Goal: Information Seeking & Learning: Learn about a topic

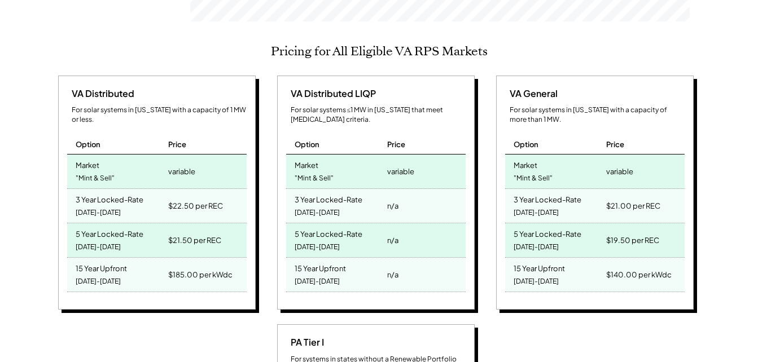
scroll to position [508, 0]
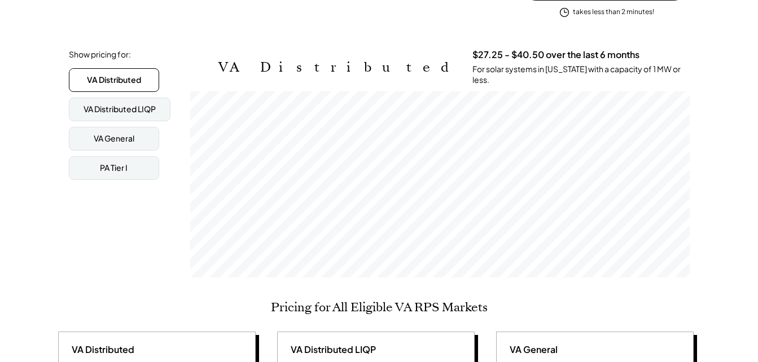
scroll to position [169, 0]
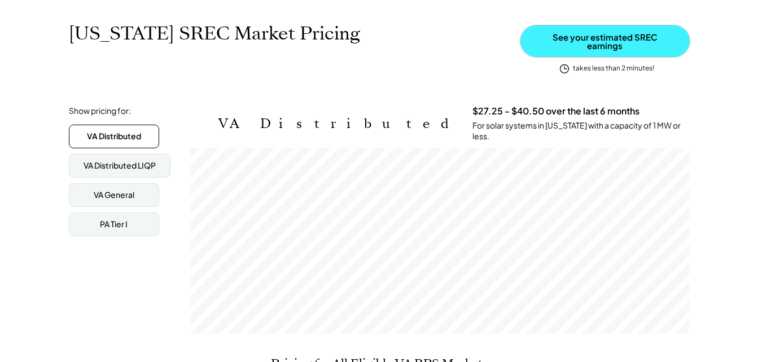
click at [577, 43] on button "See your estimated SREC earnings" at bounding box center [604, 41] width 169 height 32
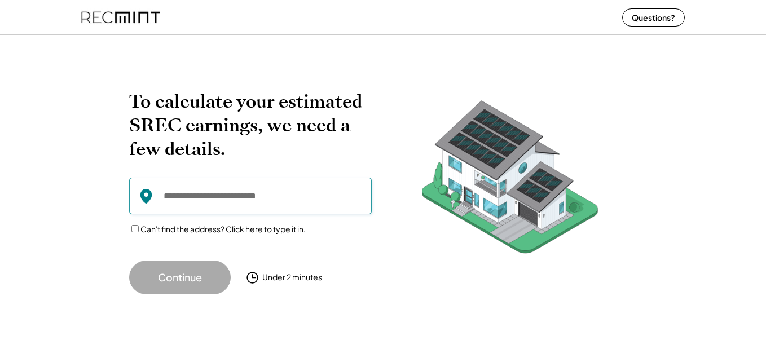
click at [260, 212] on input "input" at bounding box center [250, 196] width 243 height 37
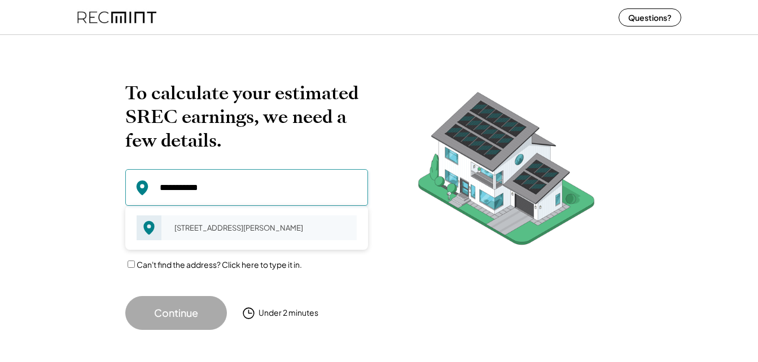
click at [241, 220] on div "[STREET_ADDRESS][PERSON_NAME]" at bounding box center [262, 228] width 190 height 16
type input "**********"
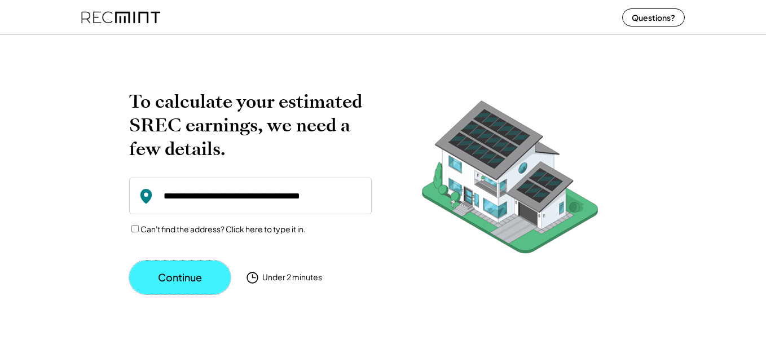
click at [170, 267] on button "Continue" at bounding box center [180, 278] width 102 height 34
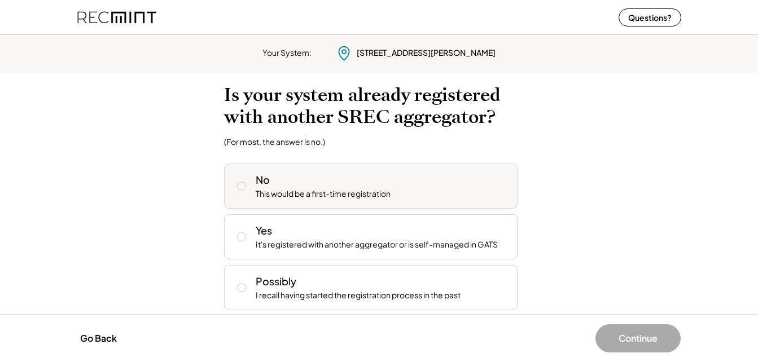
click at [433, 195] on div "No This would be a first-time registration" at bounding box center [382, 186] width 253 height 27
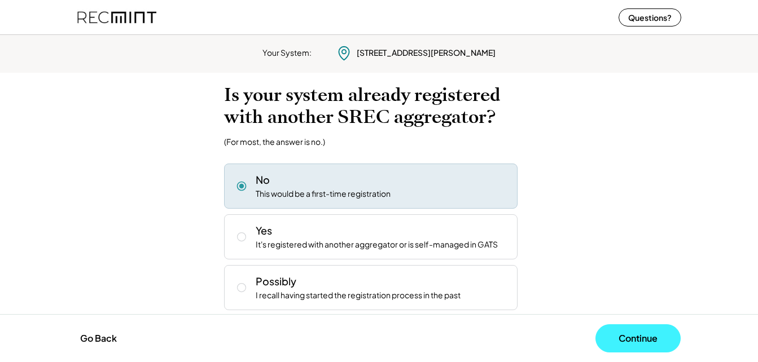
click at [625, 340] on button "Continue" at bounding box center [637, 338] width 85 height 28
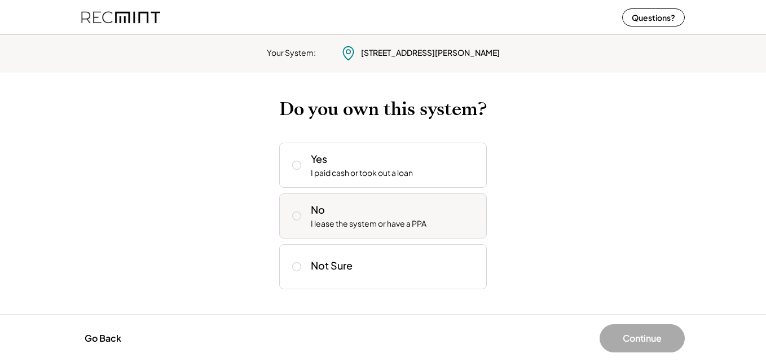
click at [383, 212] on div "No I lease the system or have a PPA" at bounding box center [394, 216] width 167 height 27
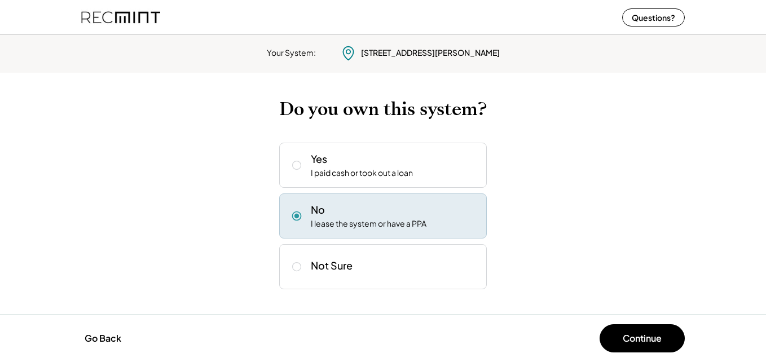
click at [615, 323] on div "Go Back Continue" at bounding box center [383, 338] width 766 height 48
click at [612, 342] on button "Continue" at bounding box center [642, 338] width 85 height 28
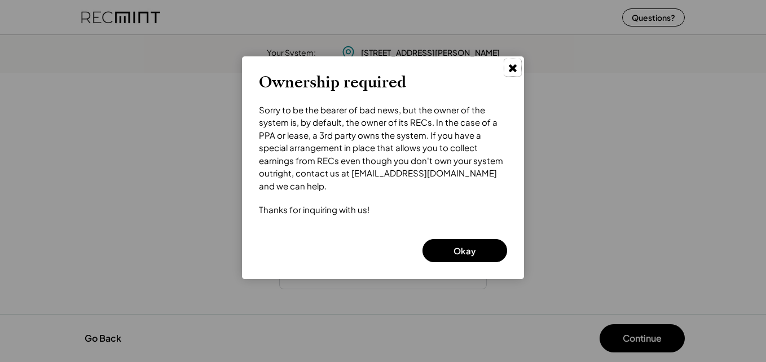
click at [507, 68] on button at bounding box center [512, 67] width 17 height 17
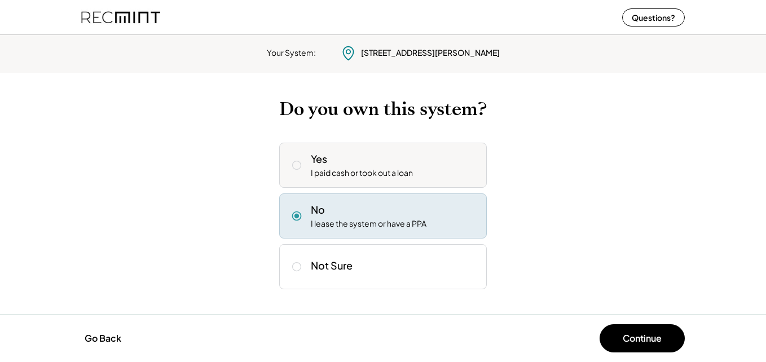
click at [399, 172] on div "I paid cash or took out a loan" at bounding box center [362, 173] width 102 height 11
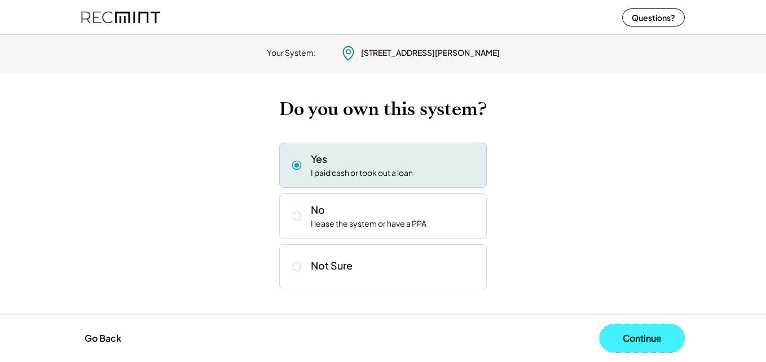
click at [625, 334] on button "Continue" at bounding box center [642, 338] width 85 height 28
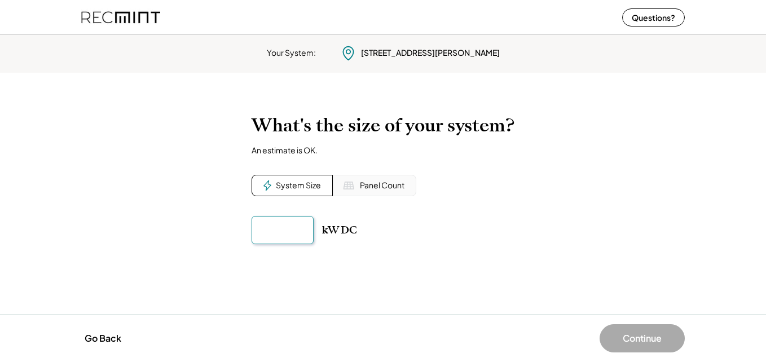
click at [270, 222] on input "input" at bounding box center [283, 230] width 62 height 28
type input "*******"
click at [560, 183] on div "To calculate your estimated SREC earnings, we need a few details. 6477 S Lee Hw…" at bounding box center [383, 193] width 766 height 181
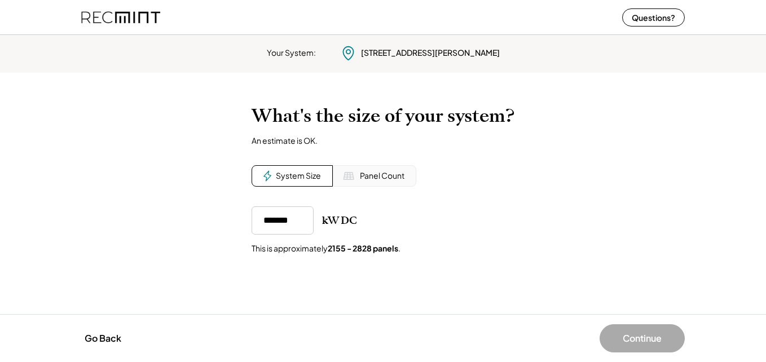
click at [507, 241] on div "kW DC This is approximately 2155 - 2828 panels ." at bounding box center [383, 231] width 263 height 48
click at [638, 342] on button "Continue" at bounding box center [642, 338] width 85 height 28
click at [534, 313] on div "Your System: 6477 S Lee Hwy Natural Bridge, VA 24578 To calculate your estimate…" at bounding box center [383, 196] width 766 height 332
click at [388, 170] on div "Panel Count" at bounding box center [382, 175] width 45 height 11
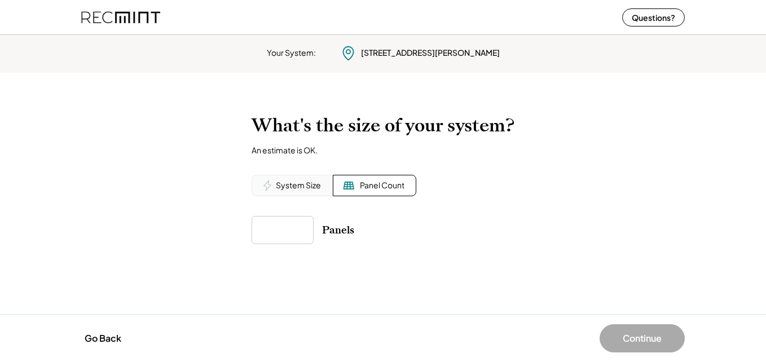
click at [314, 178] on div "System Size" at bounding box center [292, 185] width 81 height 21
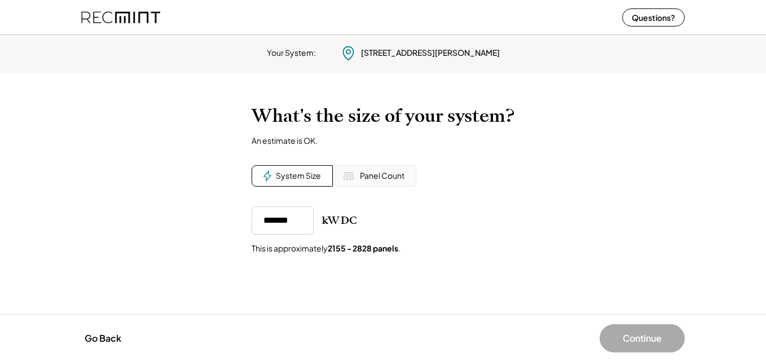
drag, startPoint x: 338, startPoint y: 223, endPoint x: 320, endPoint y: 226, distance: 17.7
click at [336, 223] on div "kW DC" at bounding box center [339, 221] width 35 height 14
drag, startPoint x: 285, startPoint y: 222, endPoint x: 515, endPoint y: 218, distance: 230.2
click at [508, 218] on div "kW DC" at bounding box center [383, 221] width 263 height 28
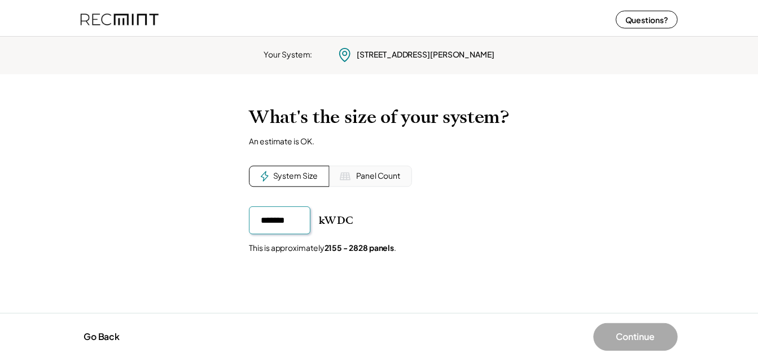
scroll to position [0, 0]
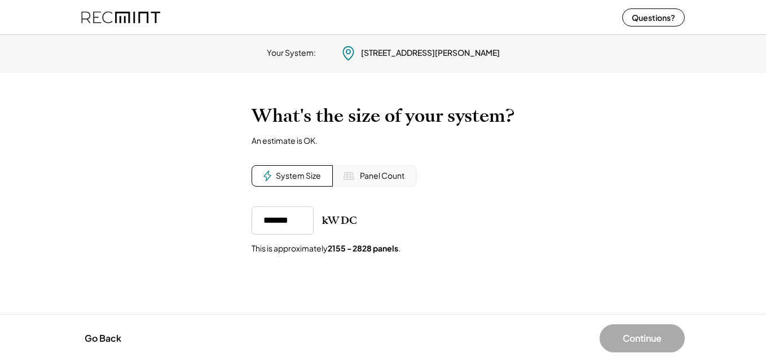
click at [573, 199] on div "To calculate your estimated SREC earnings, we need a few details. 6477 S Lee Hw…" at bounding box center [383, 194] width 766 height 200
click at [574, 196] on div "To calculate your estimated SREC earnings, we need a few details. 6477 S Lee Hw…" at bounding box center [383, 194] width 766 height 200
click at [328, 249] on div "This is approximately 2155 - 2828 panels ." at bounding box center [326, 248] width 149 height 11
click at [638, 333] on button "Continue" at bounding box center [642, 338] width 85 height 28
click at [621, 346] on button "Continue" at bounding box center [642, 338] width 85 height 28
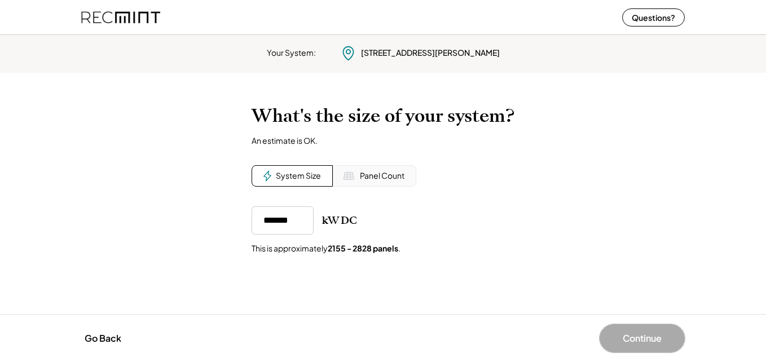
click at [621, 346] on button "Continue" at bounding box center [642, 338] width 85 height 28
click at [537, 268] on div "To calculate your estimated SREC earnings, we need a few details. 6477 S Lee Hw…" at bounding box center [383, 194] width 766 height 200
click at [364, 192] on div "What's the size of your system? An estimate is OK. System Size Panel Count kW D…" at bounding box center [383, 180] width 263 height 150
click at [372, 184] on div "Panel Count" at bounding box center [375, 175] width 84 height 21
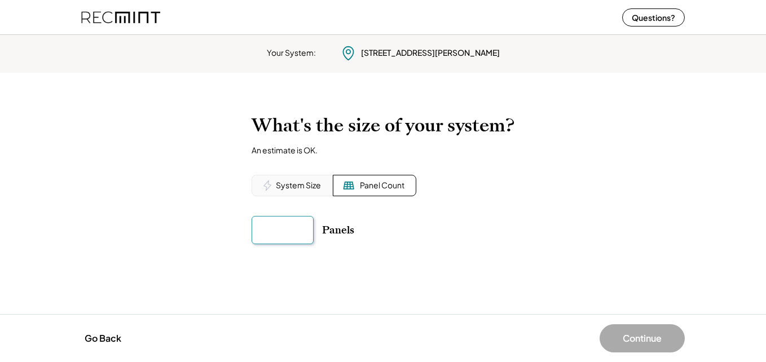
click at [285, 220] on input "input" at bounding box center [283, 230] width 62 height 28
click at [421, 275] on div "To calculate your estimated SREC earnings, we need a few details. 6477 S Lee Hw…" at bounding box center [383, 193] width 766 height 181
click at [304, 191] on div "System Size" at bounding box center [298, 185] width 45 height 11
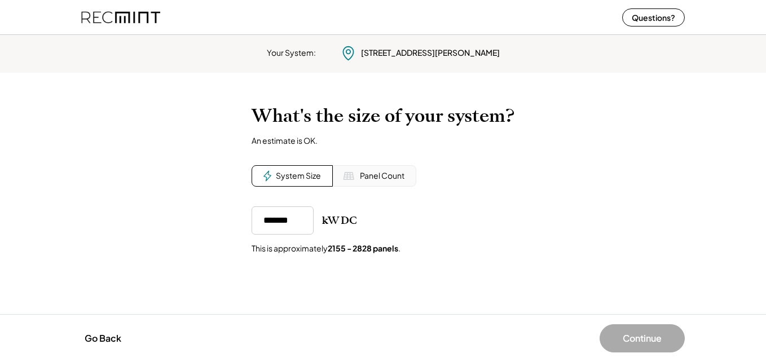
click at [260, 239] on div "kW DC This is approximately 2155 - 2828 panels ." at bounding box center [383, 231] width 263 height 48
click at [269, 230] on input "input" at bounding box center [283, 221] width 62 height 28
click at [542, 76] on div at bounding box center [383, 83] width 766 height 21
click at [511, 168] on div "What's the size of your system? An estimate is OK. System Size Panel Count kW D…" at bounding box center [383, 180] width 263 height 150
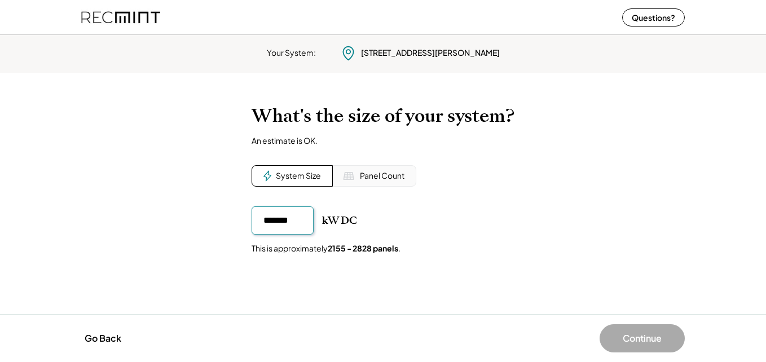
click at [292, 217] on input "input" at bounding box center [283, 221] width 62 height 28
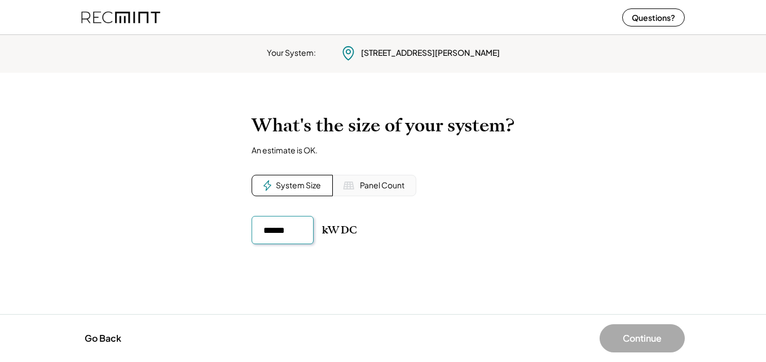
type input "*******"
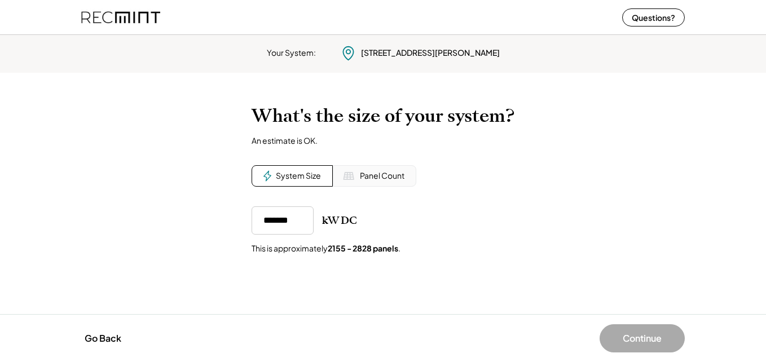
click at [635, 347] on div "Go Back Continue" at bounding box center [383, 338] width 766 height 48
click at [635, 354] on div "Go Back Continue" at bounding box center [383, 338] width 766 height 48
click at [635, 341] on button "Continue" at bounding box center [642, 338] width 85 height 28
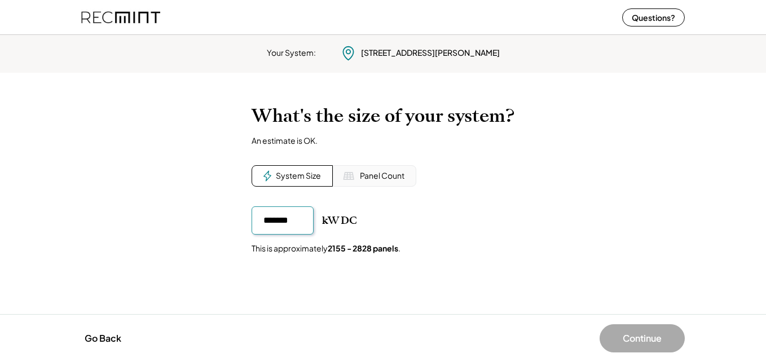
click at [635, 341] on button "Continue" at bounding box center [642, 338] width 85 height 28
click at [635, 340] on button "Continue" at bounding box center [642, 338] width 85 height 28
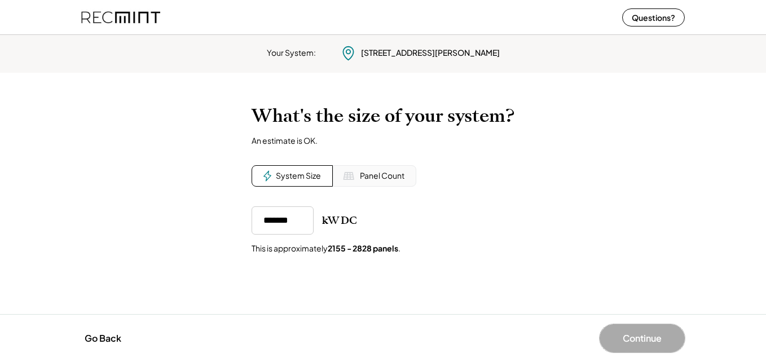
click at [635, 340] on button "Continue" at bounding box center [642, 338] width 85 height 28
click at [587, 310] on div "Your System: 6477 S Lee Hwy Natural Bridge, VA 24578 To calculate your estimate…" at bounding box center [383, 196] width 766 height 332
click at [100, 329] on button "Go Back" at bounding box center [102, 338] width 43 height 25
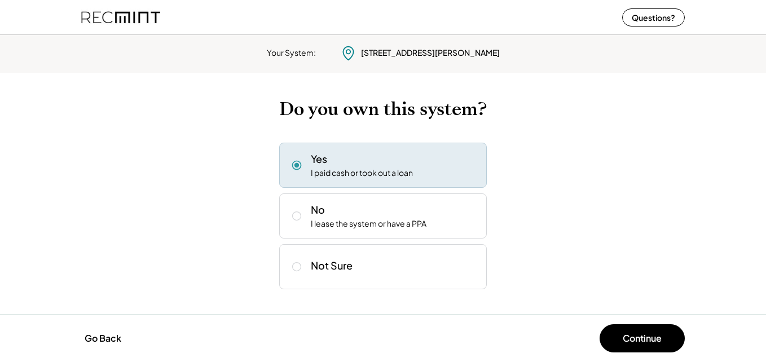
click at [122, 17] on img at bounding box center [120, 17] width 79 height 30
click at [125, 349] on div "Go Back" at bounding box center [232, 338] width 302 height 25
click at [109, 337] on button "Go Back" at bounding box center [102, 338] width 43 height 25
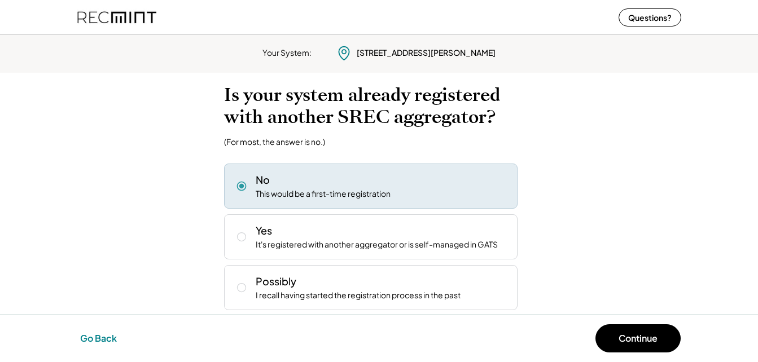
click at [109, 337] on button "Go Back" at bounding box center [98, 338] width 43 height 25
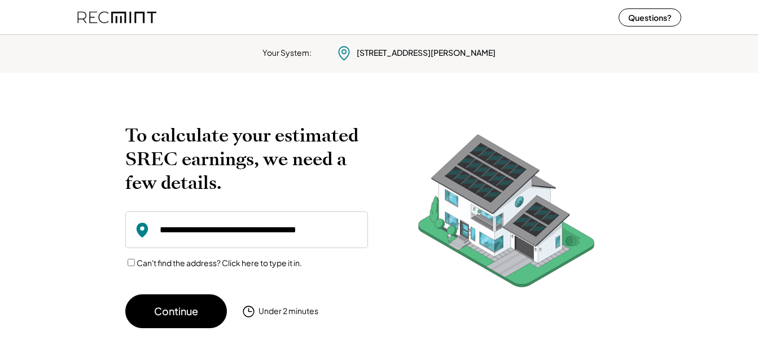
click at [136, 18] on img at bounding box center [116, 17] width 79 height 30
